Goal: Check status: Check status

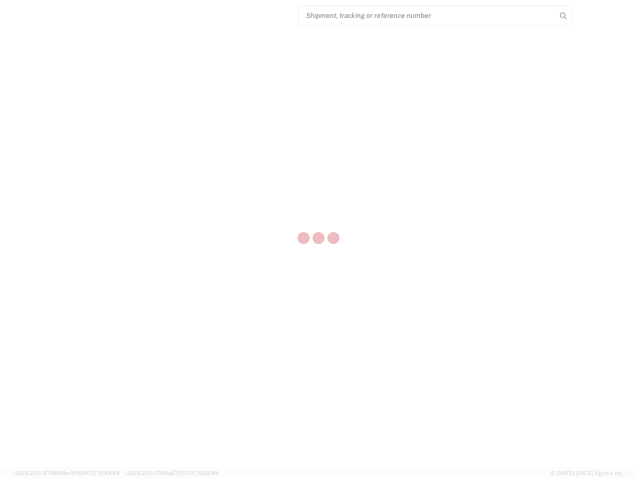
select select "US"
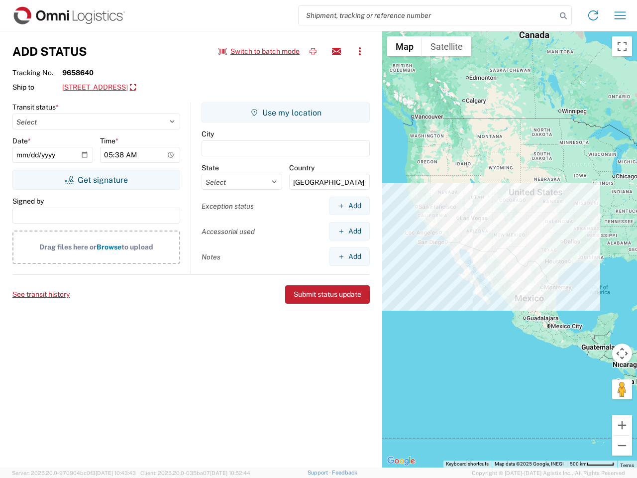
click at [427, 15] on input "search" at bounding box center [428, 15] width 258 height 19
click at [563, 16] on icon at bounding box center [563, 16] width 14 height 14
click at [593, 15] on icon at bounding box center [593, 15] width 16 height 16
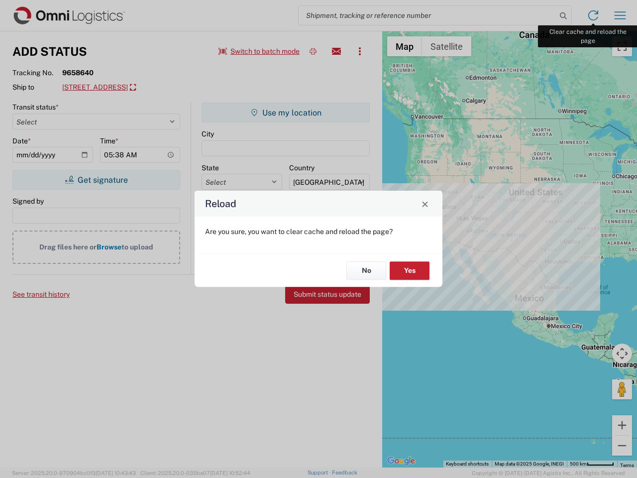
click at [620, 15] on div "Reload Are you sure, you want to clear cache and reload the page? No Yes" at bounding box center [318, 239] width 637 height 478
click at [259, 51] on div "Reload Are you sure, you want to clear cache and reload the page? No Yes" at bounding box center [318, 239] width 637 height 478
click at [313, 51] on div "Reload Are you sure, you want to clear cache and reload the page? No Yes" at bounding box center [318, 239] width 637 height 478
click at [336, 51] on div "Reload Are you sure, you want to clear cache and reload the page? No Yes" at bounding box center [318, 239] width 637 height 478
click at [360, 51] on div "Reload Are you sure, you want to clear cache and reload the page? No Yes" at bounding box center [318, 239] width 637 height 478
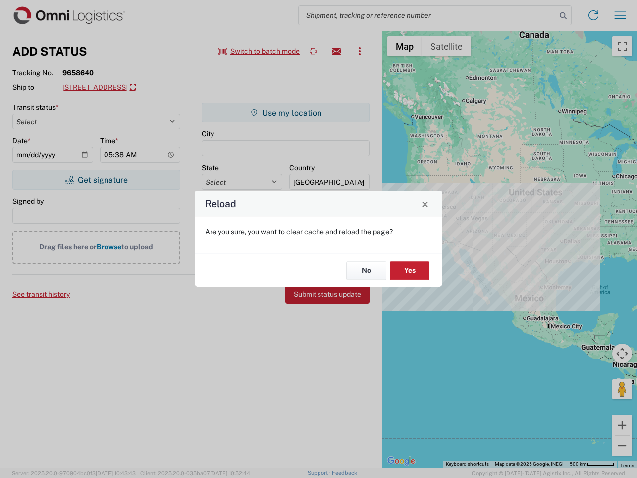
click at [142, 88] on div "Reload Are you sure, you want to clear cache and reload the page? No Yes" at bounding box center [318, 239] width 637 height 478
click at [96, 180] on div "Reload Are you sure, you want to clear cache and reload the page? No Yes" at bounding box center [318, 239] width 637 height 478
